Goal: Task Accomplishment & Management: Use online tool/utility

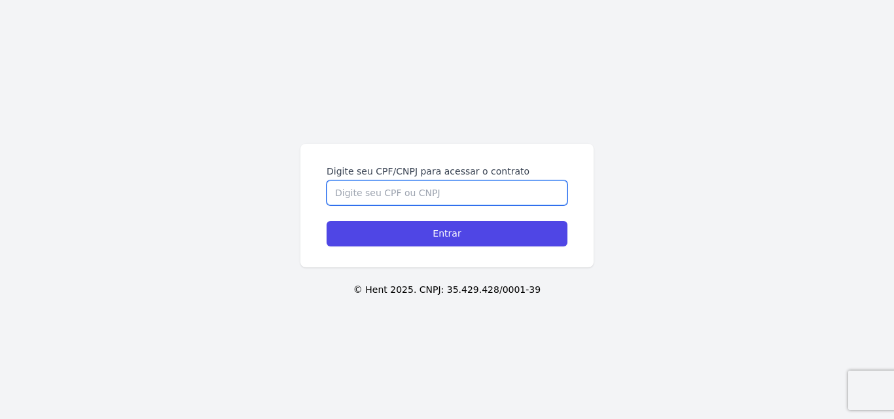
click at [430, 198] on input "Digite seu CPF/CNPJ para acessar o contrato" at bounding box center [446, 193] width 241 height 25
click at [352, 198] on input "Digite seu CPF/CNPJ para acessar o contrato" at bounding box center [446, 193] width 241 height 25
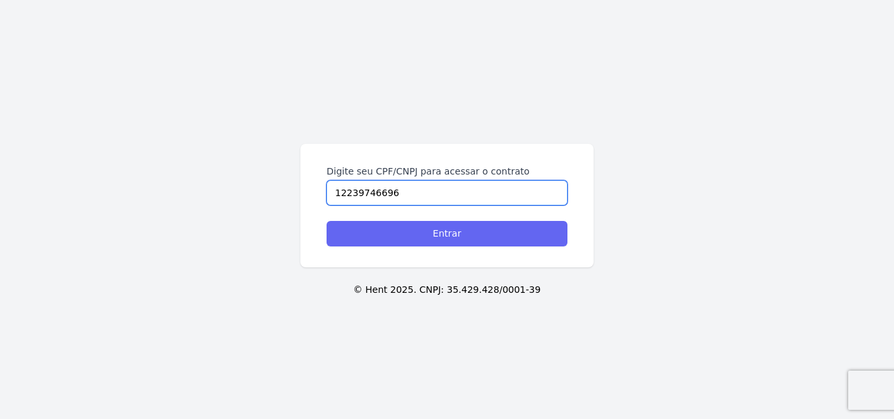
type input "12239746696"
click at [393, 230] on input "Entrar" at bounding box center [446, 234] width 241 height 26
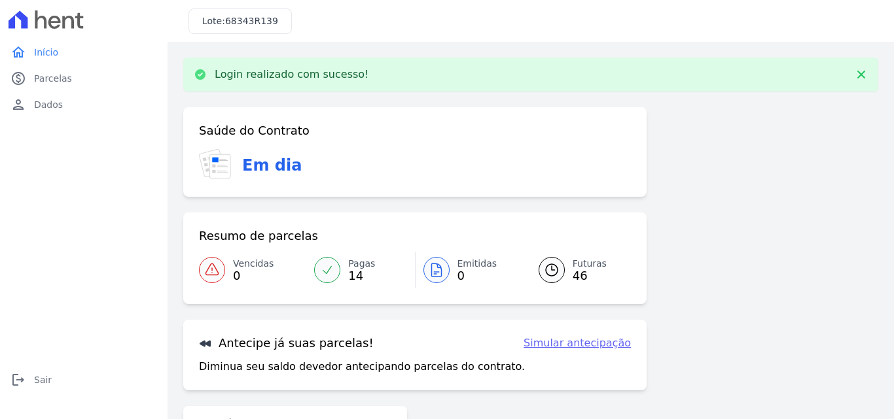
click at [352, 272] on span "14" at bounding box center [361, 276] width 27 height 10
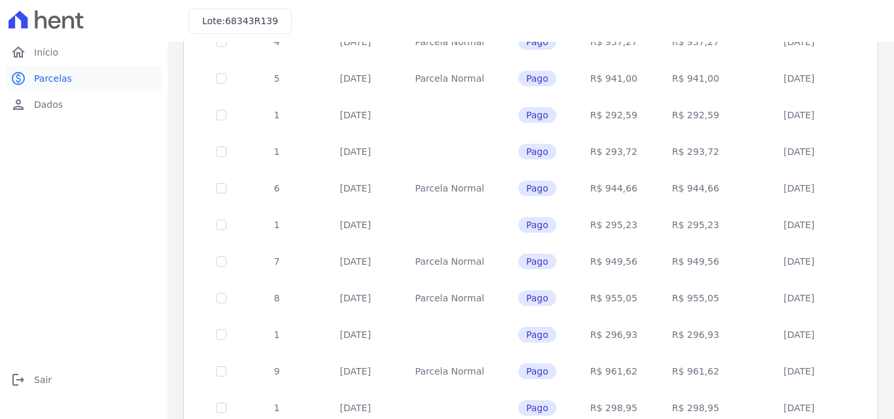
scroll to position [200, 0]
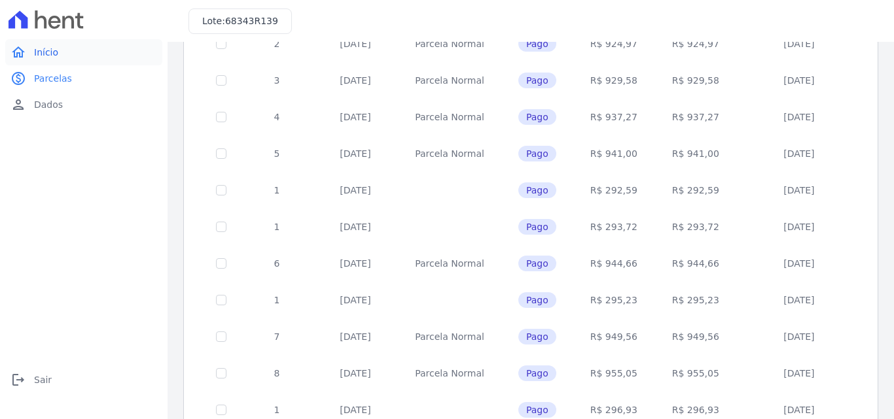
click at [53, 55] on span "Início" at bounding box center [46, 52] width 24 height 13
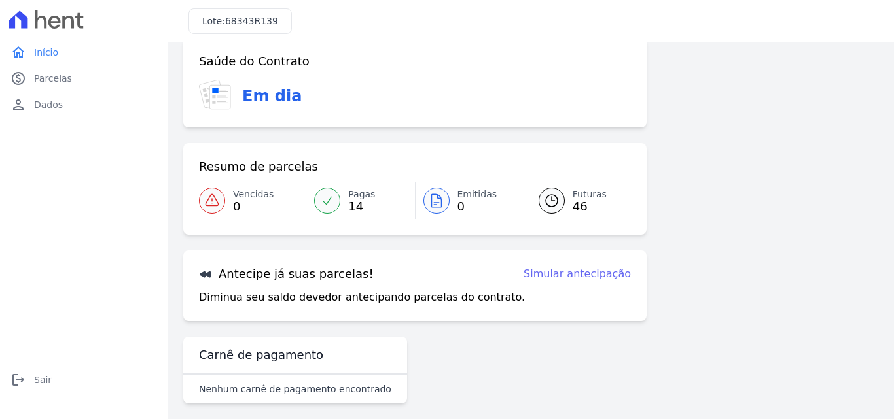
scroll to position [30, 0]
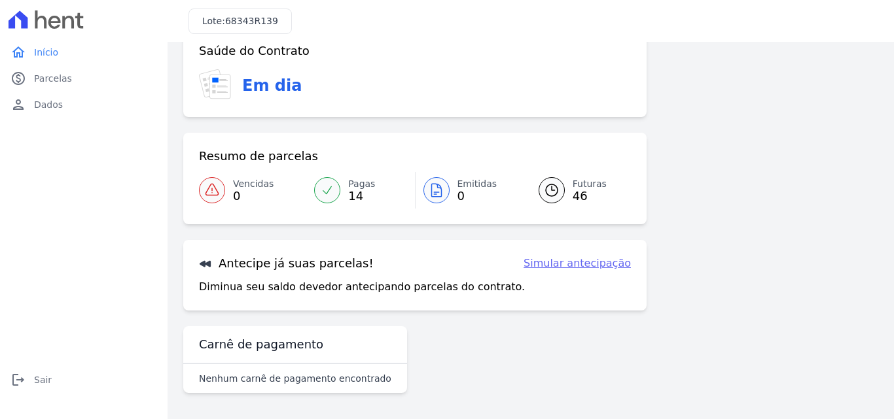
click at [545, 197] on icon at bounding box center [552, 191] width 16 height 16
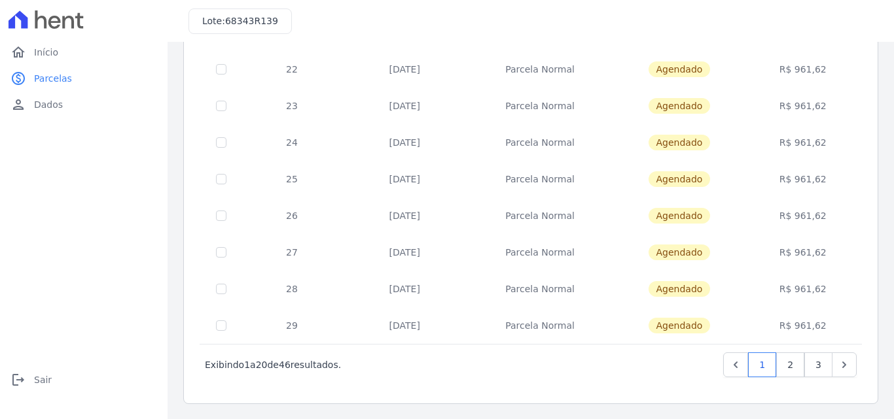
scroll to position [568, 0]
click at [813, 370] on link "3" at bounding box center [818, 364] width 28 height 25
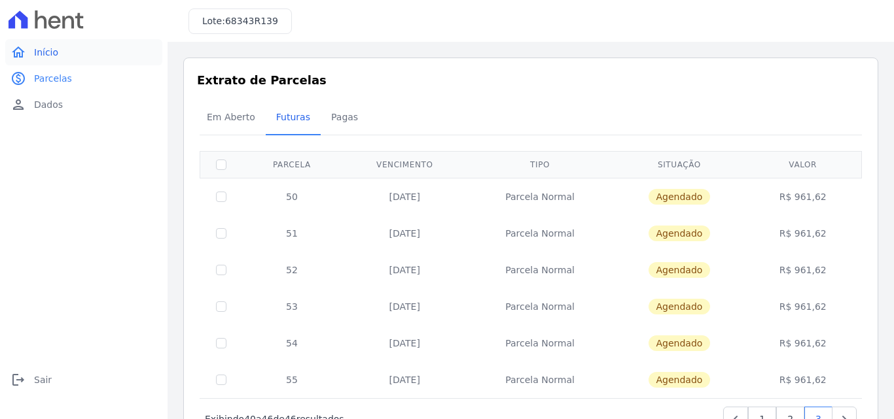
click at [57, 56] on link "home Início" at bounding box center [83, 52] width 157 height 26
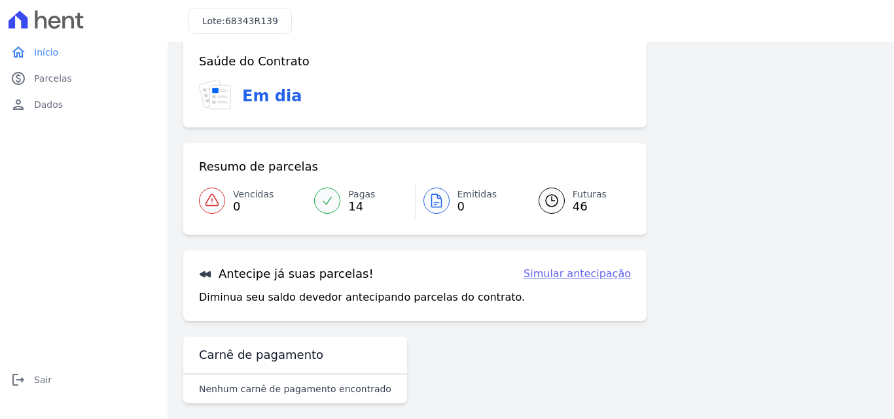
scroll to position [30, 0]
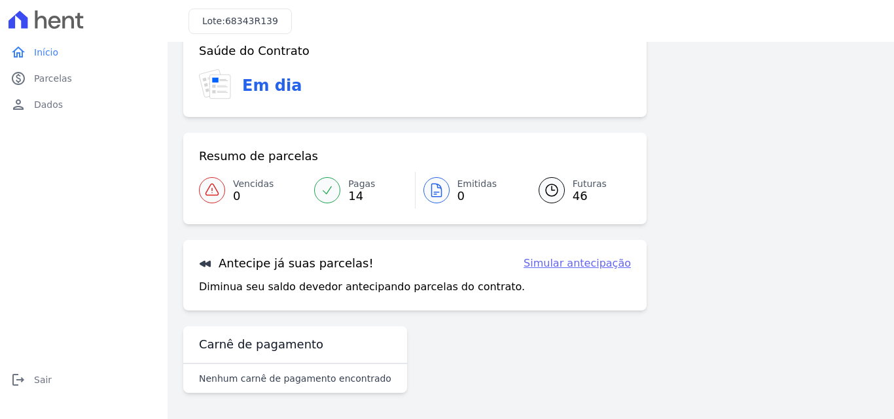
click at [547, 266] on link "Simular antecipação" at bounding box center [576, 264] width 107 height 16
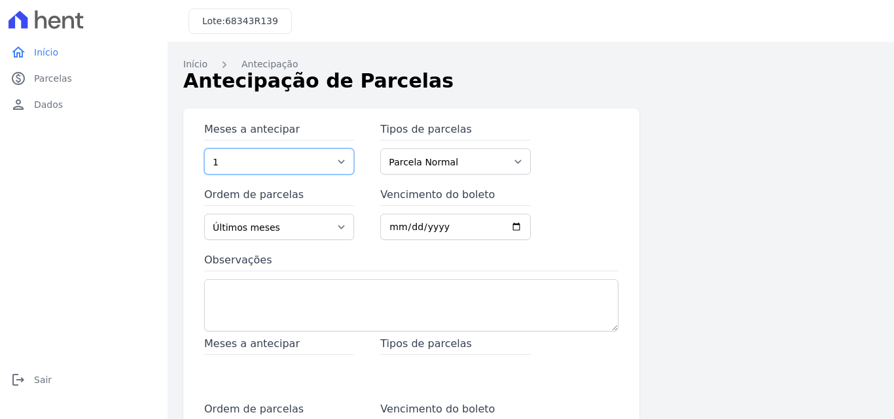
click at [340, 168] on select "1 2 3 4 5 6 7 8 9 10 11 12 13 14 15 16 17 18 19 20 21 22 23 24 25 26 27 28 29 3…" at bounding box center [279, 162] width 150 height 26
select select "55"
click at [204, 149] on select "1 2 3 4 5 6 7 8 9 10 11 12 13 14 15 16 17 18 19 20 21 22 23 24 25 26 27 28 29 3…" at bounding box center [279, 162] width 150 height 26
click at [428, 158] on select "Parcela Normal" at bounding box center [455, 162] width 150 height 26
click at [580, 181] on div "Meses a antecipar 1 2 3 4 5 6 7 8 9 10 11 12 13 14 15 16 17 18 19 20 21 22 23 2…" at bounding box center [411, 229] width 414 height 215
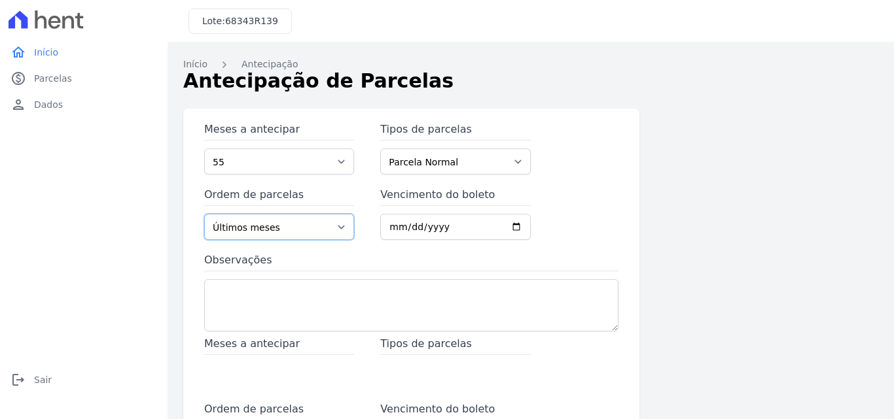
click at [294, 221] on select "Últimos meses Primeiros meses" at bounding box center [279, 227] width 150 height 26
click at [204, 214] on select "Últimos meses Primeiros meses" at bounding box center [279, 227] width 150 height 26
click at [403, 228] on input "Vencimento do boleto" at bounding box center [455, 227] width 150 height 26
click at [398, 226] on input "Vencimento do boleto" at bounding box center [455, 227] width 150 height 26
click at [392, 226] on input "Vencimento do boleto" at bounding box center [455, 227] width 150 height 26
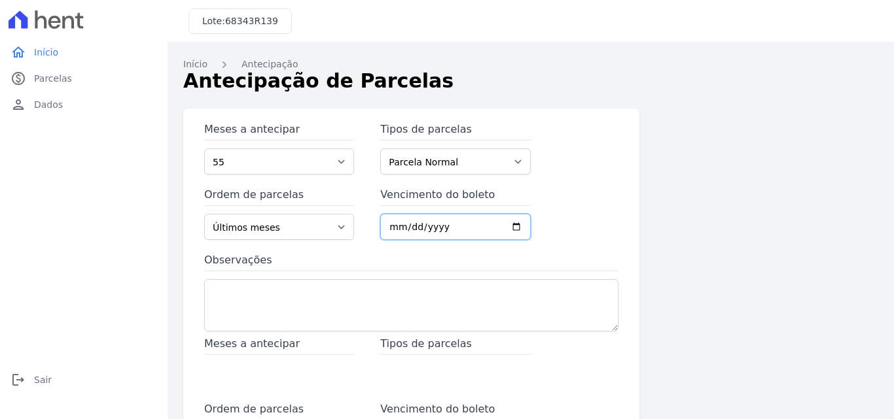
click at [503, 226] on input "Vencimento do boleto" at bounding box center [455, 227] width 150 height 26
click at [511, 227] on input "Vencimento do boleto" at bounding box center [455, 227] width 150 height 26
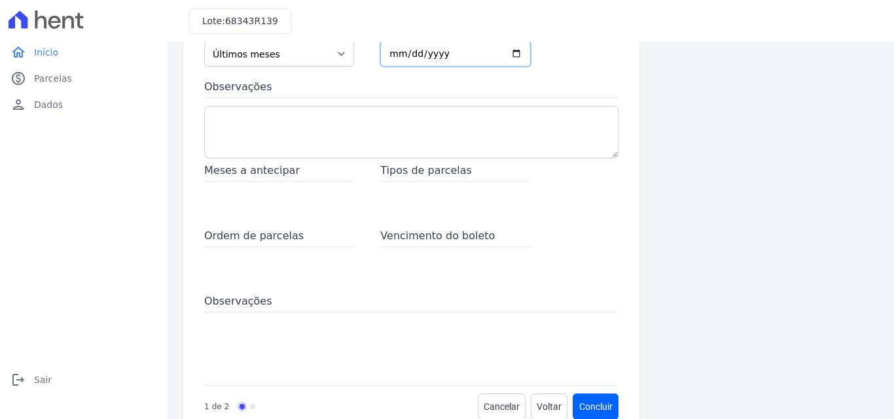
scroll to position [196, 0]
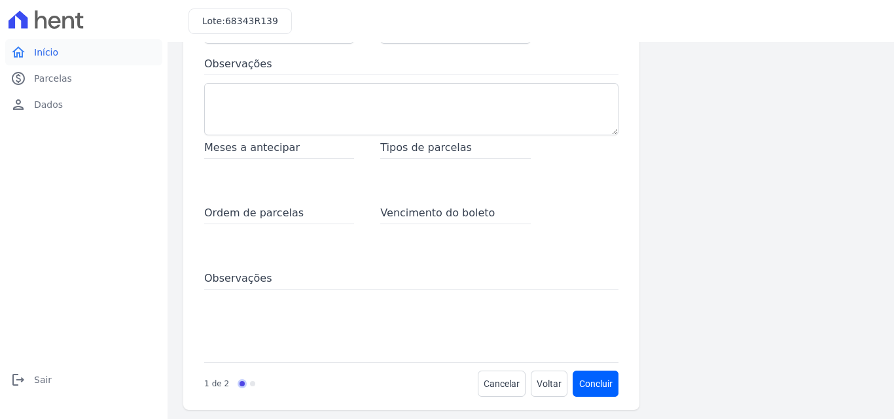
click at [58, 62] on link "home Início" at bounding box center [83, 52] width 157 height 26
